Goal: Information Seeking & Learning: Check status

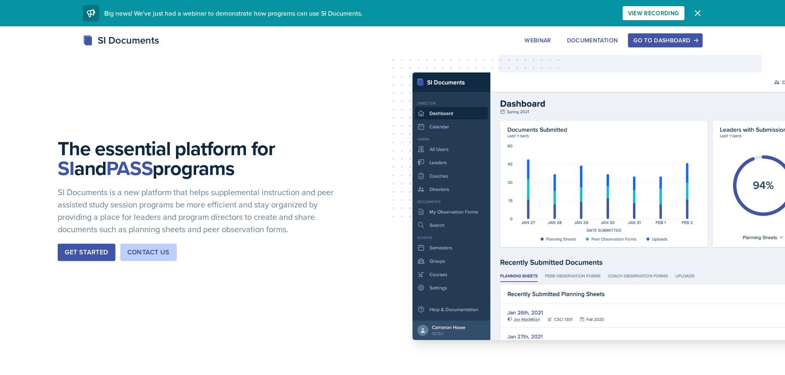
click at [659, 38] on div "Go to Dashboard" at bounding box center [665, 40] width 63 height 7
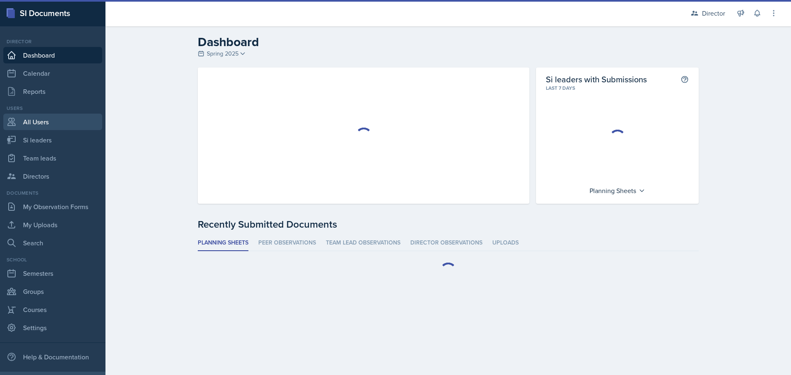
click at [37, 121] on link "All Users" at bounding box center [52, 122] width 99 height 16
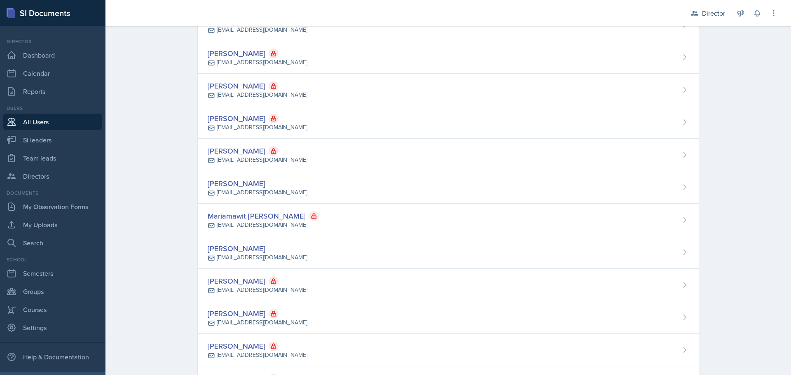
scroll to position [20284, 0]
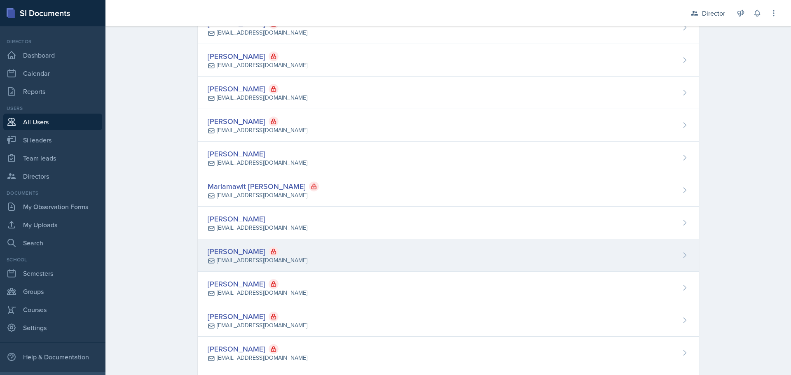
click at [236, 252] on div "[PERSON_NAME]" at bounding box center [258, 251] width 100 height 11
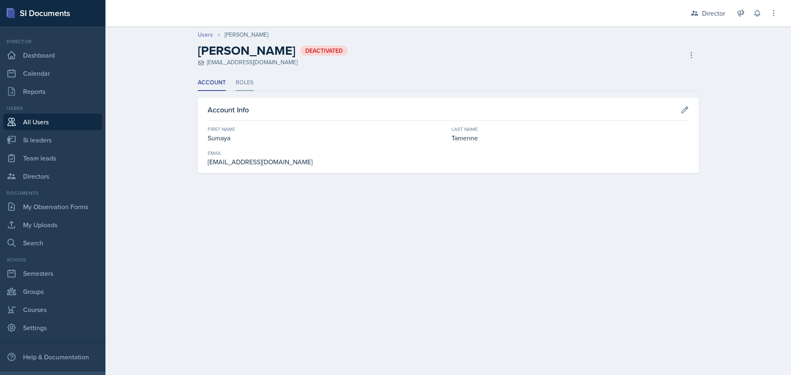
click at [247, 82] on li "Roles" at bounding box center [245, 83] width 18 height 16
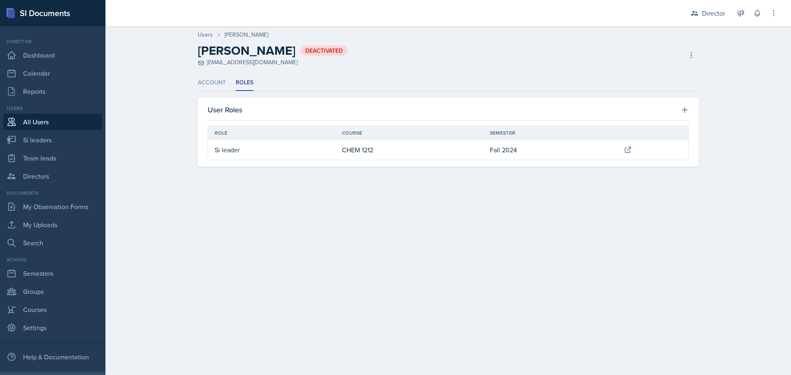
click at [233, 150] on td "Si leader" at bounding box center [271, 150] width 127 height 20
click at [208, 77] on li "Account" at bounding box center [212, 83] width 28 height 16
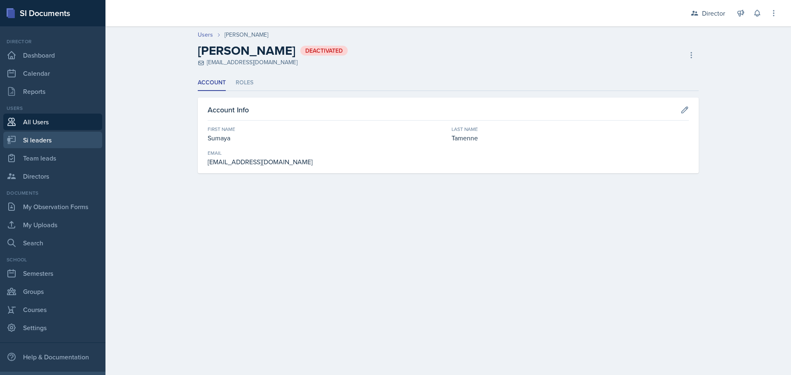
click at [36, 138] on link "Si leaders" at bounding box center [52, 140] width 99 height 16
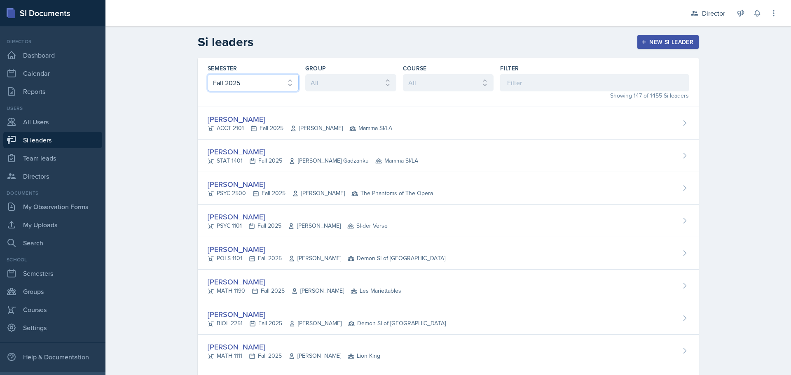
click at [276, 81] on select "All Fall 2025 Summer 2025 Spring 2025 Fall 2024 Summer 2024 Spring 2024 Fall 20…" at bounding box center [253, 82] width 91 height 17
select select "a8ed5ca7-d3a3-44eb-ad59-ceca828f7d72"
click at [208, 74] on select "All Fall 2025 Summer 2025 Spring 2025 Fall 2024 Summer 2024 Spring 2024 Fall 20…" at bounding box center [253, 82] width 91 height 17
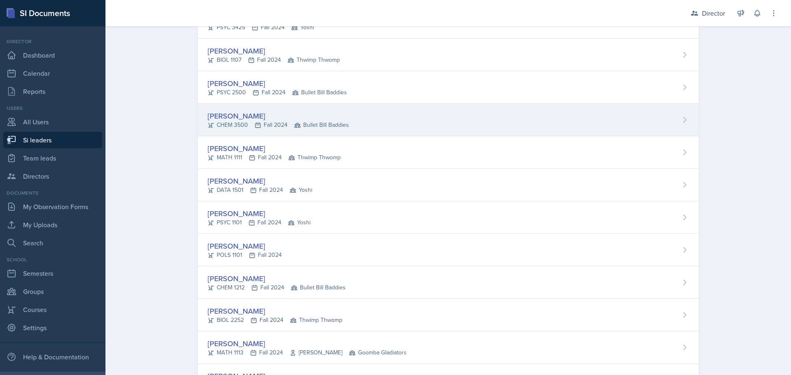
scroll to position [3627, 0]
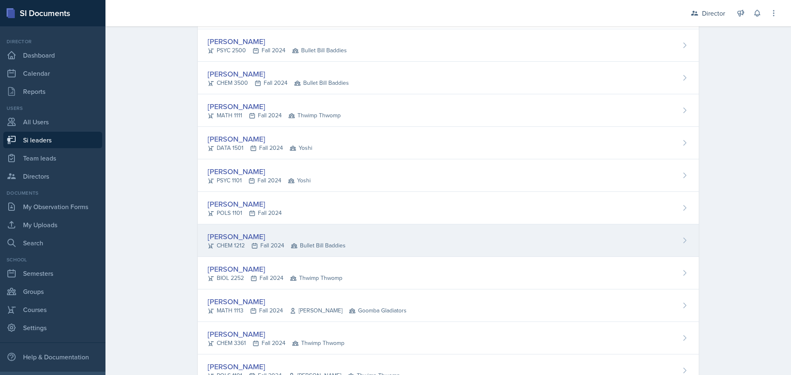
click at [239, 237] on div "[PERSON_NAME]" at bounding box center [277, 236] width 138 height 11
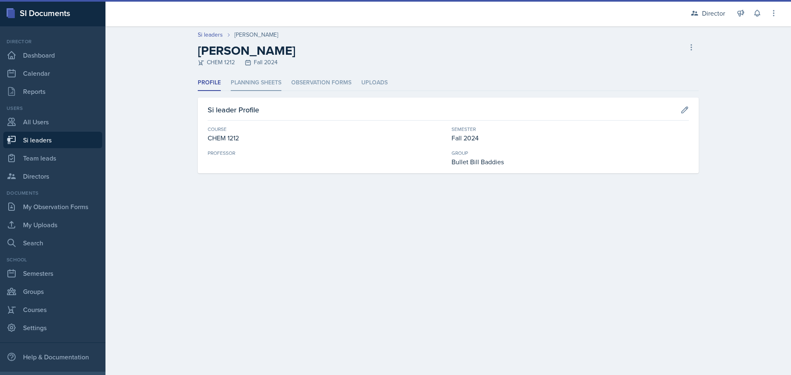
click at [257, 79] on li "Planning Sheets" at bounding box center [256, 83] width 51 height 16
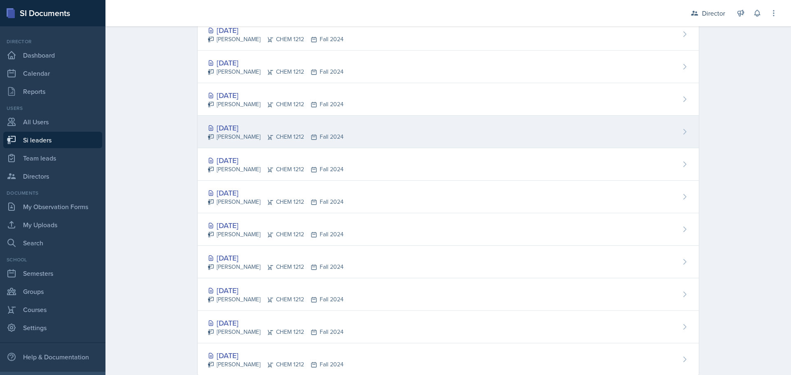
scroll to position [659, 0]
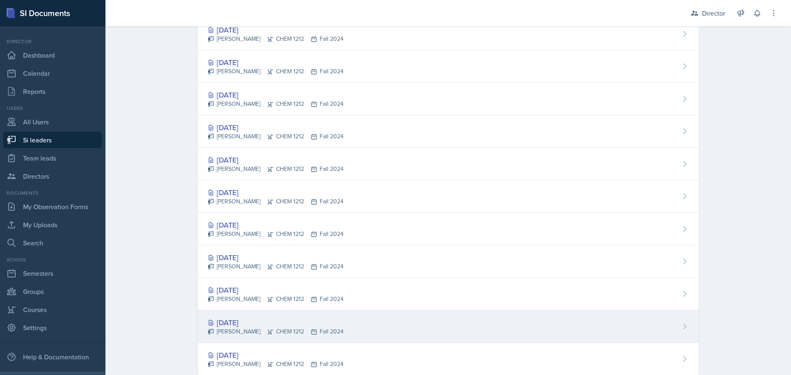
click at [232, 322] on div "[DATE]" at bounding box center [276, 322] width 136 height 11
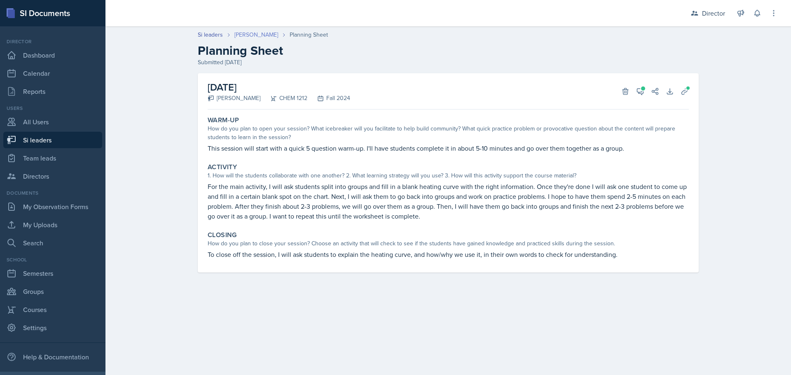
click at [263, 35] on link "[PERSON_NAME]" at bounding box center [257, 35] width 44 height 9
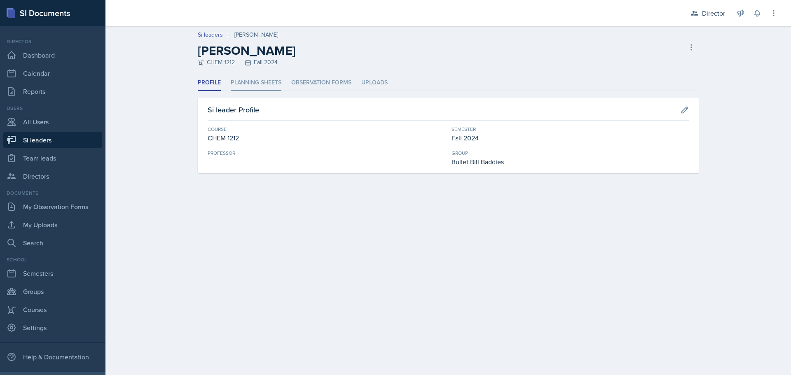
click at [270, 80] on li "Planning Sheets" at bounding box center [256, 83] width 51 height 16
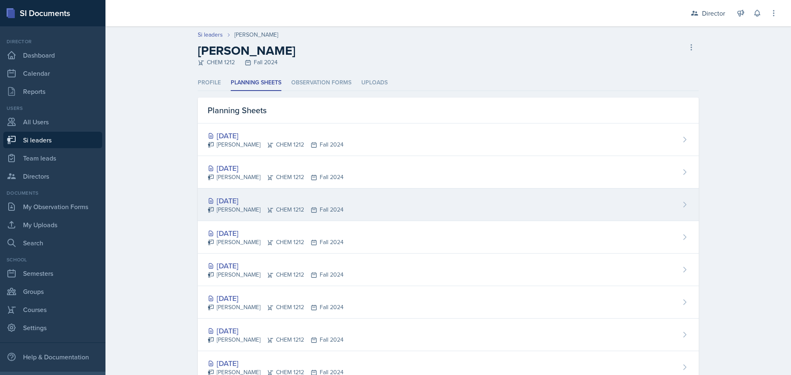
click at [238, 199] on div "[DATE]" at bounding box center [276, 200] width 136 height 11
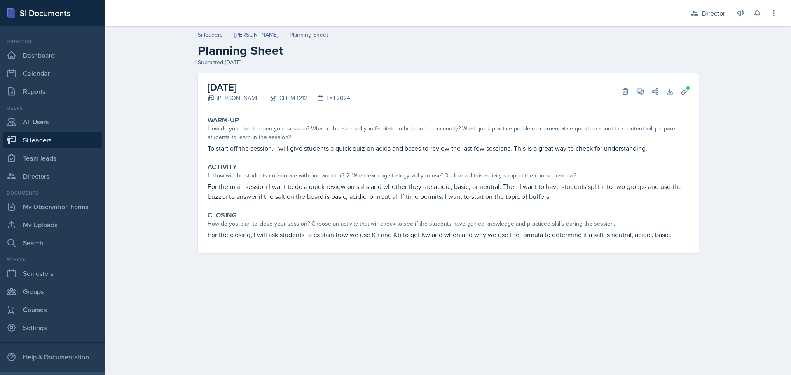
click at [692, 84] on div "[DATE] [PERSON_NAME] CHEM 1212 Fall 2024 Delete View Comments Comments Send Sha…" at bounding box center [448, 163] width 501 height 180
click at [685, 89] on icon at bounding box center [685, 91] width 8 height 8
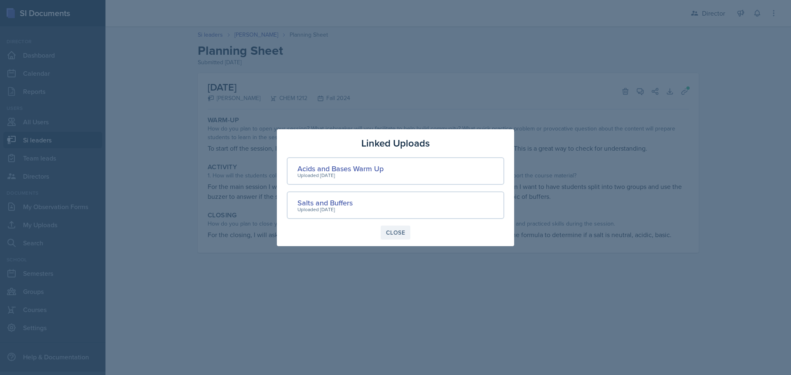
click at [394, 232] on div "Close" at bounding box center [395, 233] width 19 height 7
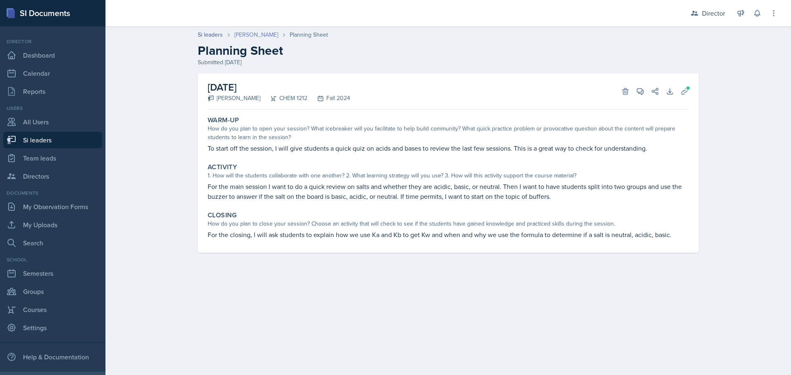
click at [253, 34] on link "[PERSON_NAME]" at bounding box center [257, 35] width 44 height 9
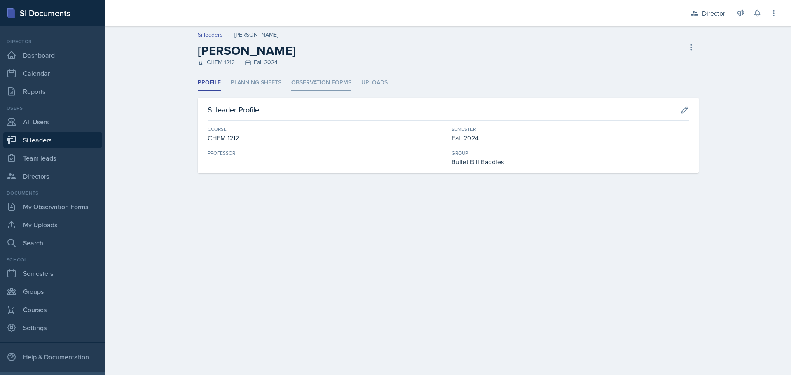
click at [312, 85] on li "Observation Forms" at bounding box center [321, 83] width 60 height 16
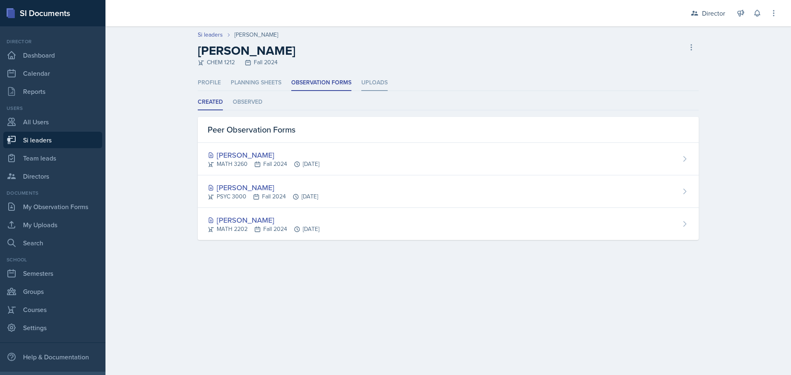
click at [374, 80] on li "Uploads" at bounding box center [374, 83] width 26 height 16
